Goal: Task Accomplishment & Management: Use online tool/utility

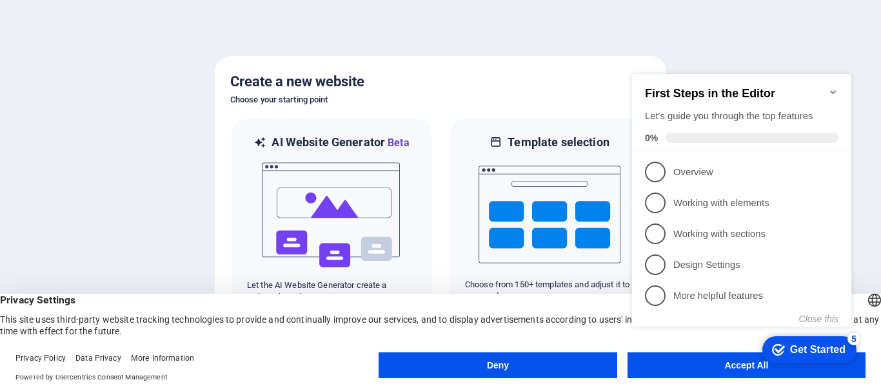
click at [689, 358] on div "checkmark Get Started 5 First Steps in the Editor Let's guide you through the t…" at bounding box center [744, 211] width 235 height 313
click at [677, 370] on appcues-checklist "Contextual help checklist present on screen" at bounding box center [744, 213] width 235 height 317
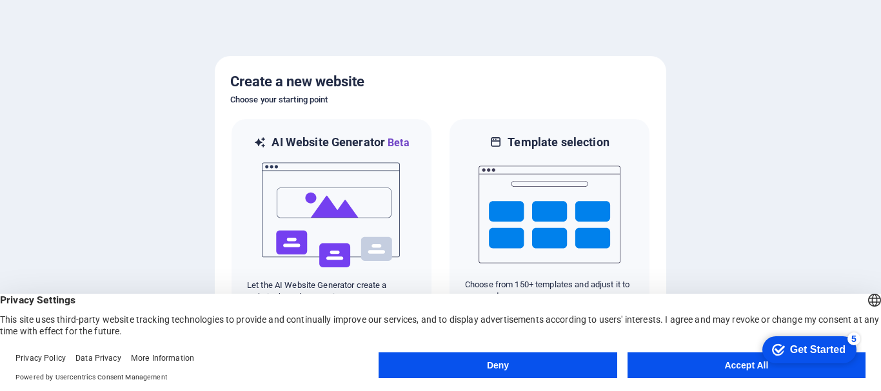
click at [799, 369] on div "checkmark Get Started 5 First Steps in the Editor Let's guide you through the t…" at bounding box center [807, 349] width 110 height 39
click at [705, 366] on button "Accept All" at bounding box center [747, 366] width 238 height 26
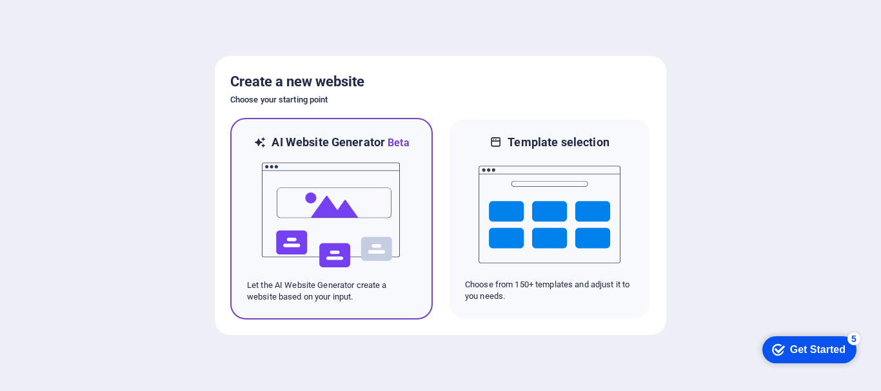
click at [344, 206] on img at bounding box center [332, 215] width 142 height 129
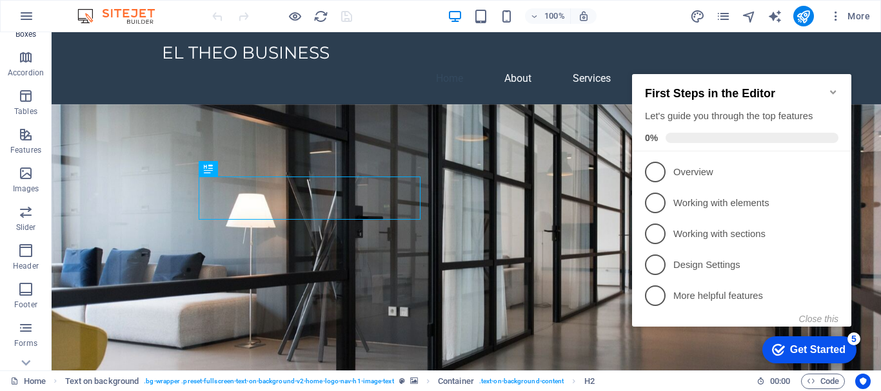
scroll to position [242, 0]
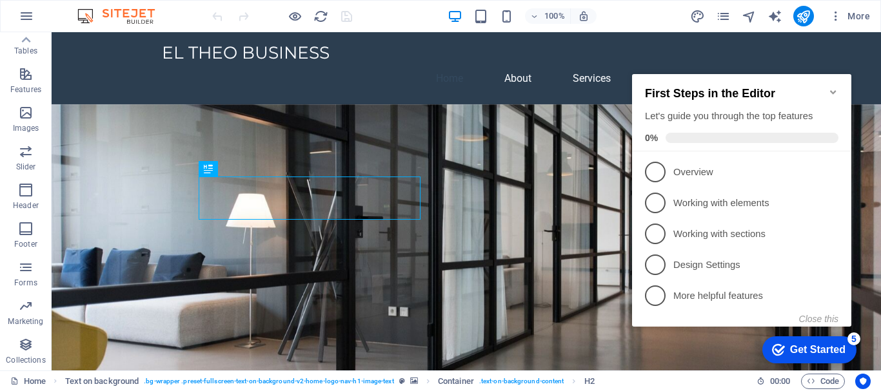
click at [845, 64] on div "checkmark Get Started 5 First Steps in the Editor Let's guide you through the t…" at bounding box center [744, 211] width 235 height 313
click at [835, 90] on icon "Minimize checklist" at bounding box center [833, 92] width 6 height 4
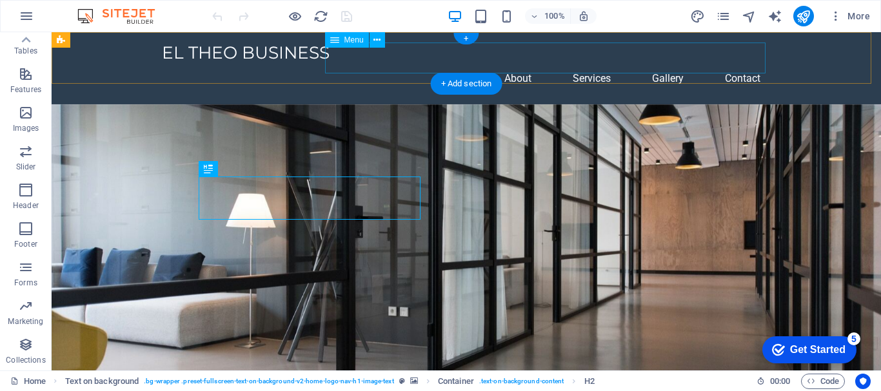
click at [749, 63] on nav "Home About Services Gallery Contact" at bounding box center [466, 78] width 609 height 31
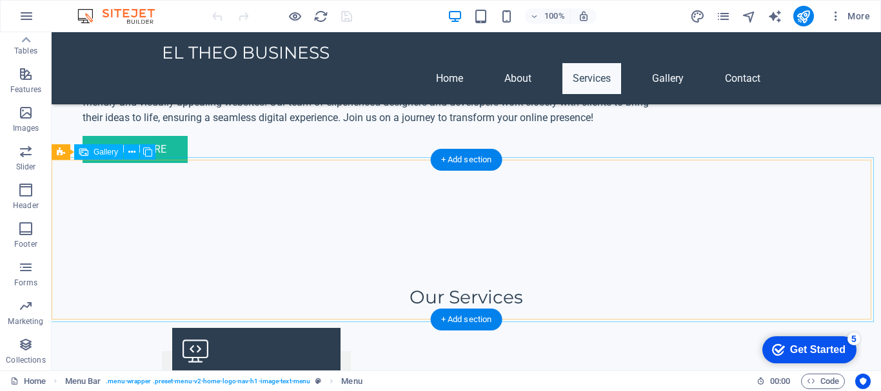
scroll to position [1076, 0]
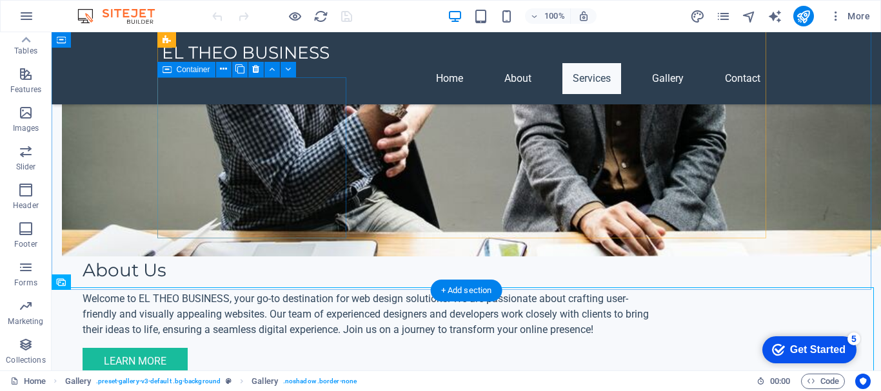
scroll to position [818, 0]
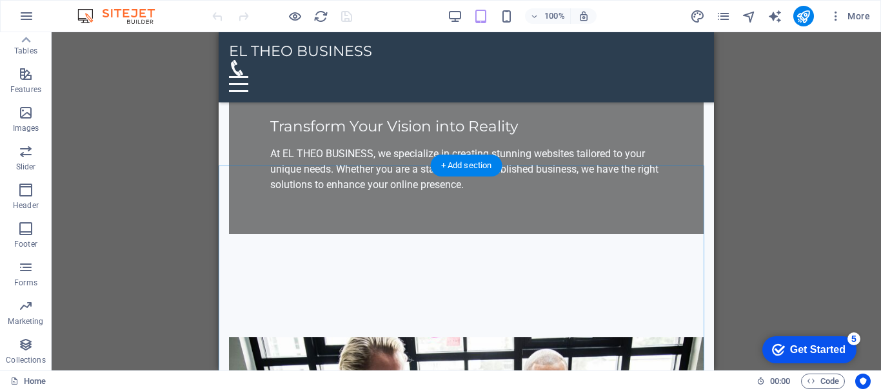
scroll to position [387, 0]
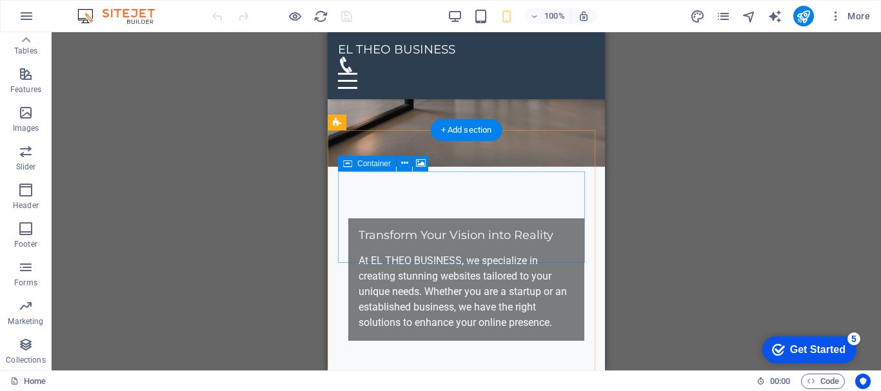
scroll to position [0, 0]
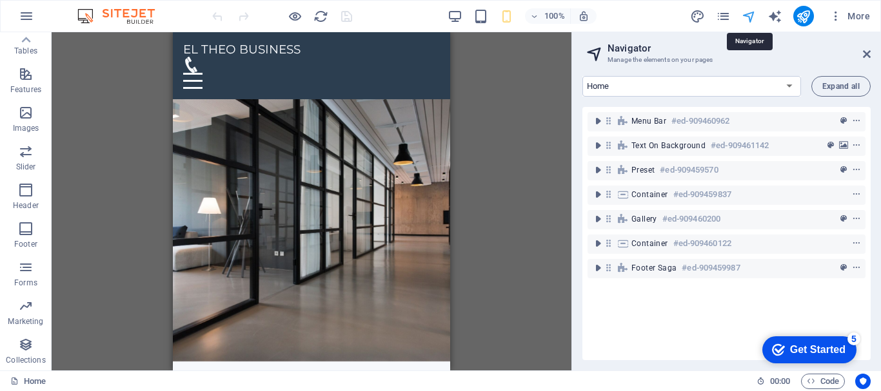
click at [862, 55] on header "Navigator Manage the elements on your pages" at bounding box center [728, 49] width 286 height 34
